Goal: Task Accomplishment & Management: Use online tool/utility

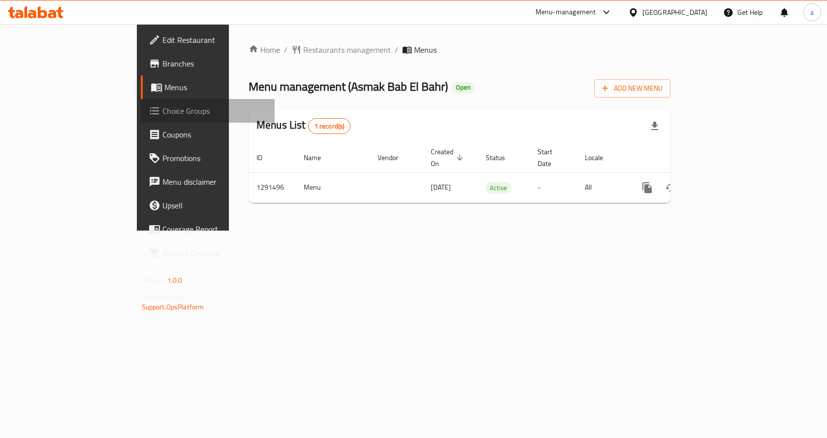
click at [162, 111] on span "Choice Groups" at bounding box center [214, 111] width 105 height 12
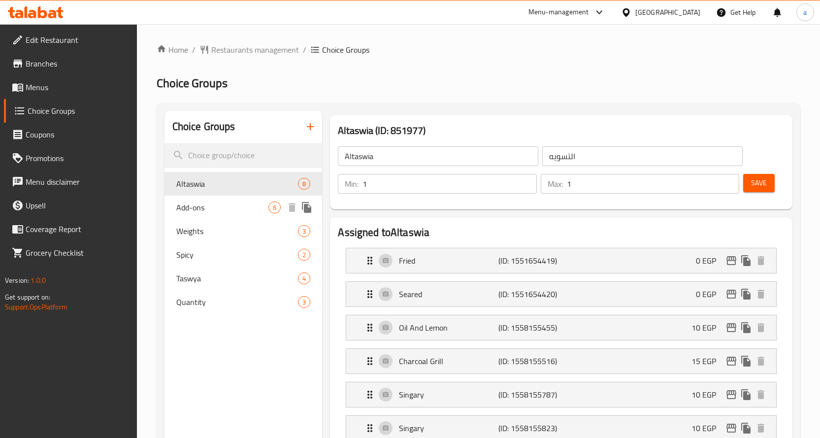
click at [211, 209] on span "Add-ons" at bounding box center [222, 207] width 93 height 12
type input "Add-ons"
type input "الإضافات"
type input "0"
type input "6"
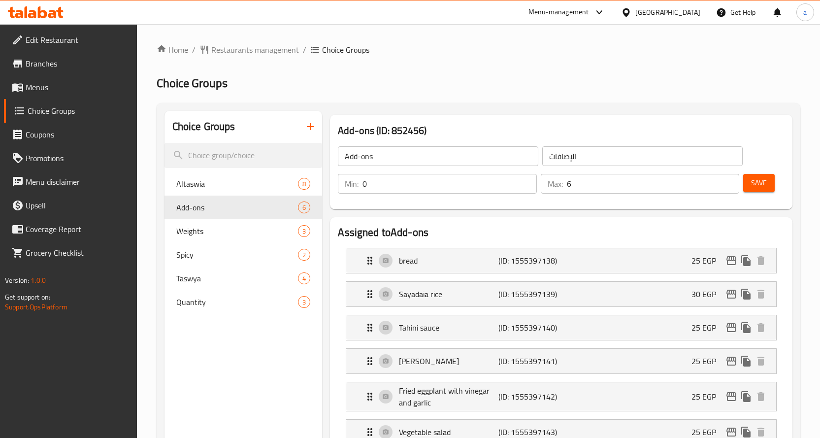
click at [447, 76] on h2 "Choice Groups" at bounding box center [478, 83] width 643 height 16
click at [455, 89] on h2 "Choice Groups" at bounding box center [478, 83] width 643 height 16
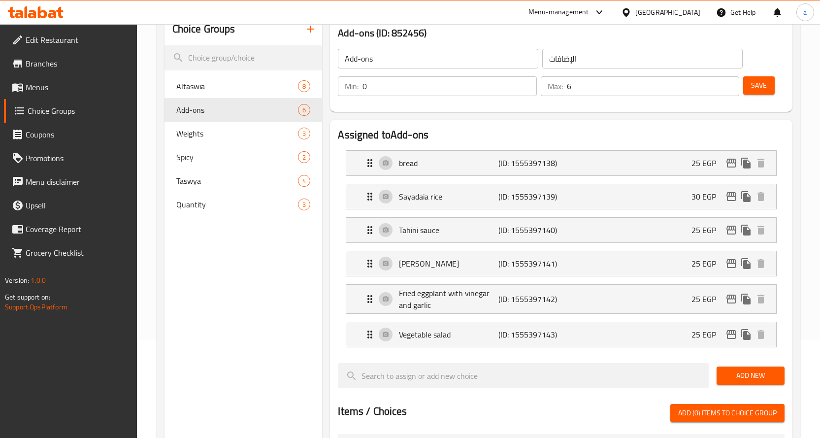
scroll to position [98, 0]
